Goal: Information Seeking & Learning: Learn about a topic

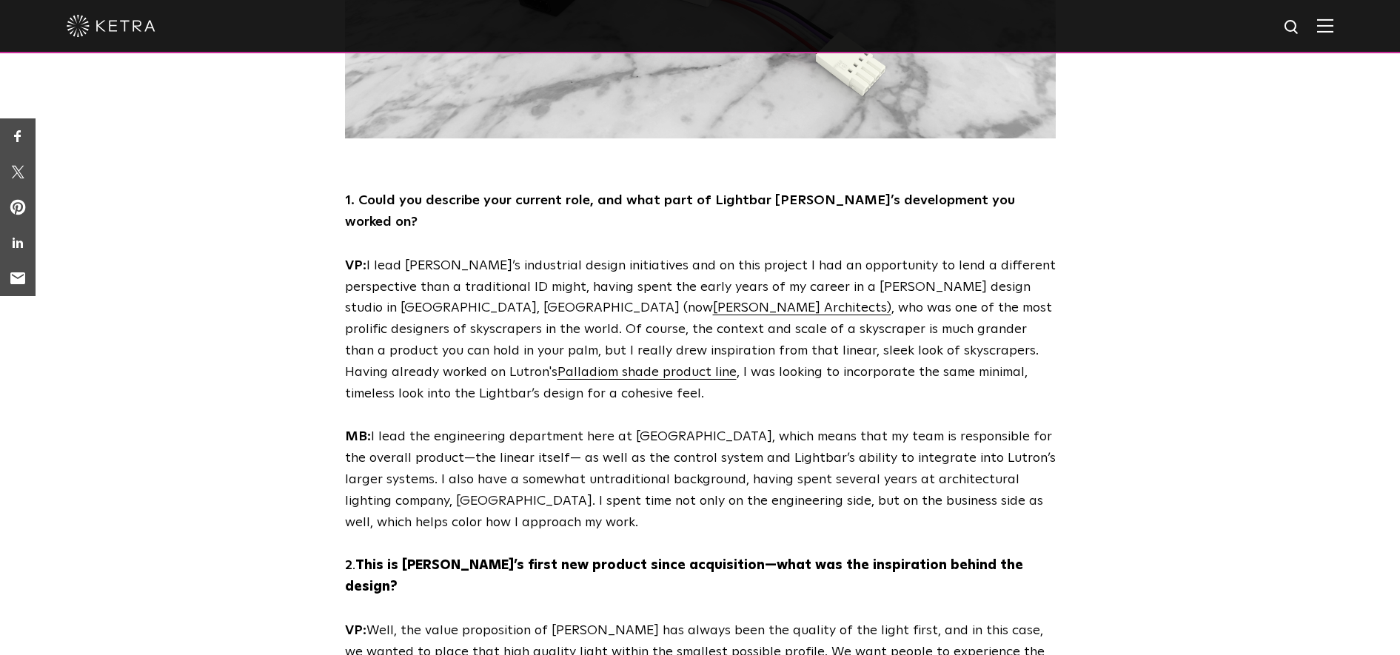
scroll to position [791, 0]
click at [736, 366] on link "Palladiom shade product line" at bounding box center [646, 372] width 179 height 13
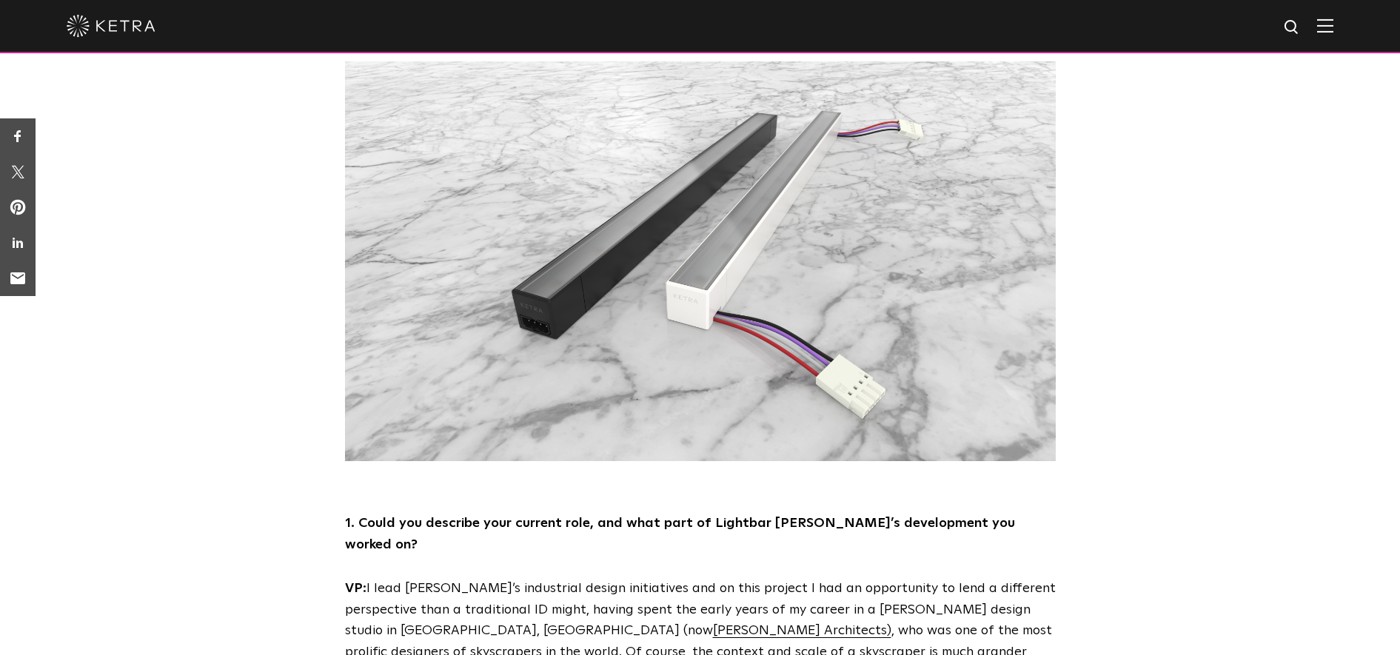
scroll to position [0, 0]
